Goal: Task Accomplishment & Management: Complete application form

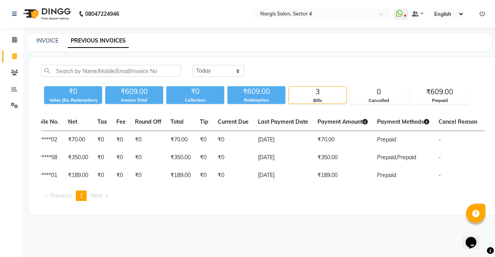
scroll to position [0, 167]
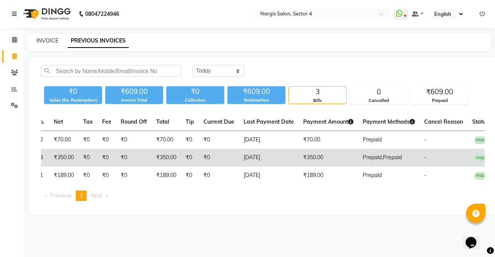
click at [363, 159] on span "Prepaid," at bounding box center [373, 157] width 20 height 7
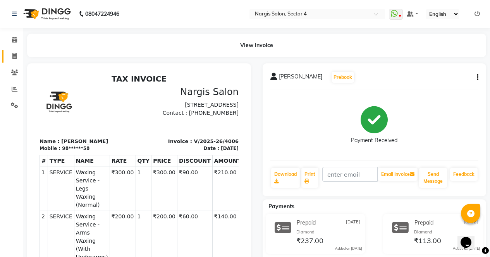
click at [7, 57] on link "Invoice" at bounding box center [11, 56] width 19 height 13
select select "4130"
select select "service"
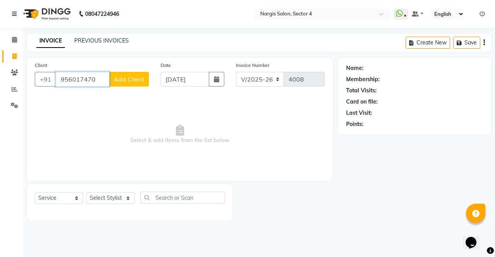
click at [76, 77] on input "956017470" at bounding box center [83, 79] width 54 height 15
click at [78, 78] on input "956017470" at bounding box center [83, 79] width 54 height 15
click at [71, 99] on span "pooja" at bounding box center [73, 97] width 16 height 8
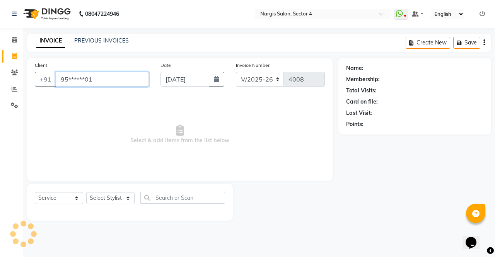
type input "95******01"
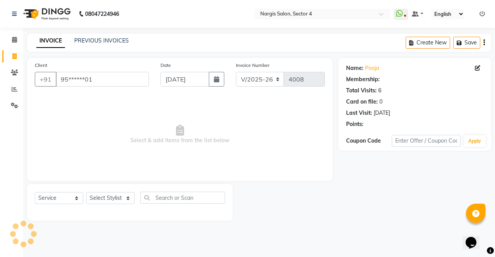
select select "1: Object"
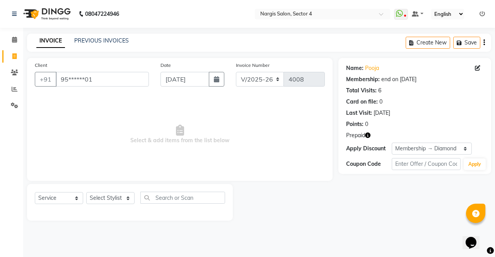
click at [371, 137] on icon "button" at bounding box center [367, 135] width 5 height 5
click at [119, 198] on select "Select Stylist [PERSON_NAME] [PERSON_NAME] [PERSON_NAME] Front Desk muskaan rak…" at bounding box center [110, 198] width 48 height 12
click at [370, 138] on button "button" at bounding box center [367, 136] width 5 height 8
click at [92, 204] on select "Select Stylist [PERSON_NAME] [PERSON_NAME] [PERSON_NAME] Front Desk muskaan rak…" at bounding box center [110, 198] width 48 height 12
select select "60383"
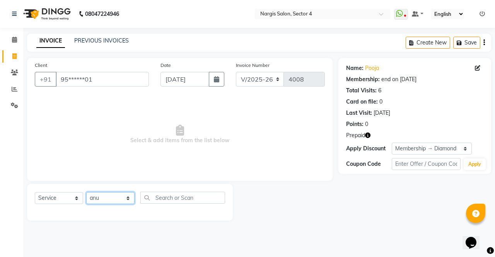
click at [86, 192] on select "Select Stylist [PERSON_NAME] [PERSON_NAME] [PERSON_NAME] Front Desk muskaan rak…" at bounding box center [110, 198] width 48 height 12
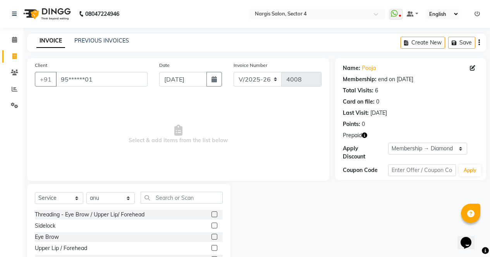
click at [199, 209] on div "Select Service Product Membership Package Voucher Prepaid Gift Card Select Styl…" at bounding box center [129, 201] width 188 height 18
click at [203, 199] on input "text" at bounding box center [182, 198] width 82 height 12
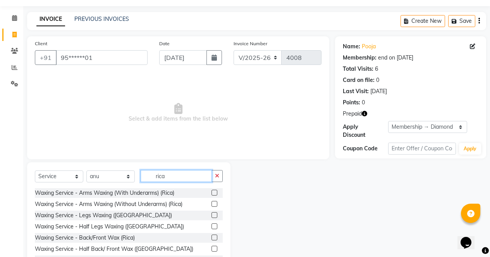
type input "rica"
click at [211, 193] on label at bounding box center [214, 193] width 6 height 6
click at [211, 193] on input "checkbox" at bounding box center [213, 193] width 5 height 5
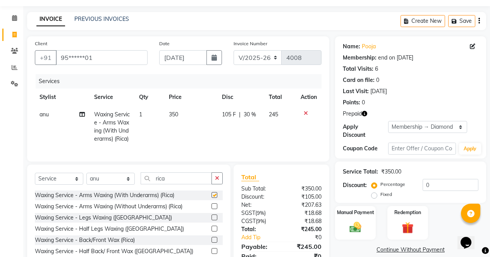
scroll to position [69, 0]
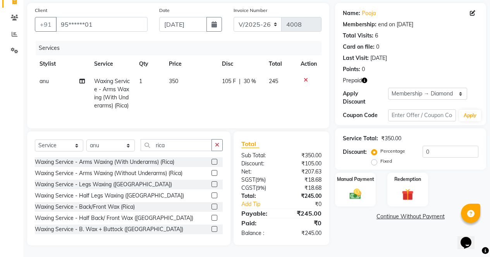
checkbox input "false"
click at [412, 187] on img at bounding box center [408, 194] width 20 height 15
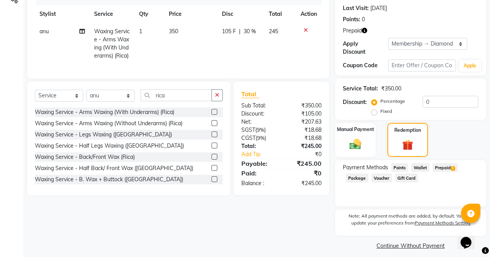
click at [447, 164] on span "Prepaid 1" at bounding box center [444, 167] width 25 height 9
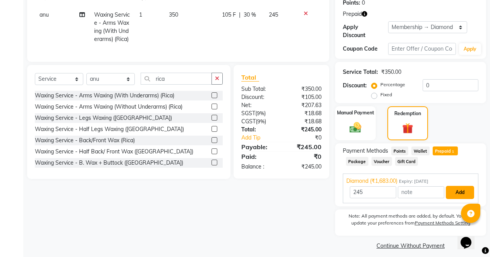
click at [461, 190] on button "Add" at bounding box center [460, 192] width 28 height 13
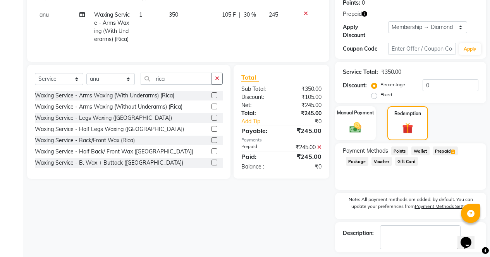
scroll to position [149, 0]
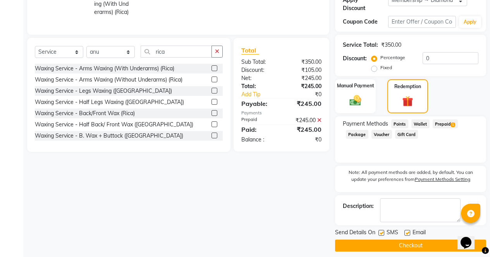
click at [434, 245] on button "Checkout" at bounding box center [410, 246] width 151 height 12
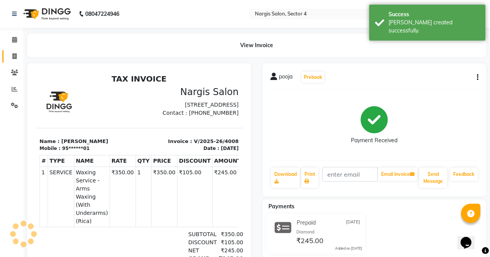
click at [15, 62] on link "Invoice" at bounding box center [11, 56] width 19 height 13
select select "service"
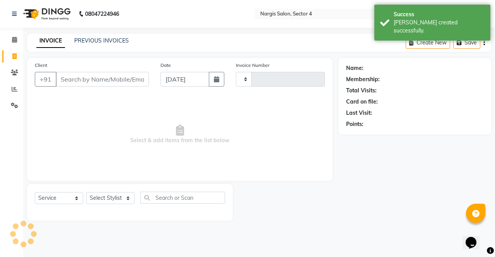
type input "4009"
select select "4130"
